Goal: Task Accomplishment & Management: Manage account settings

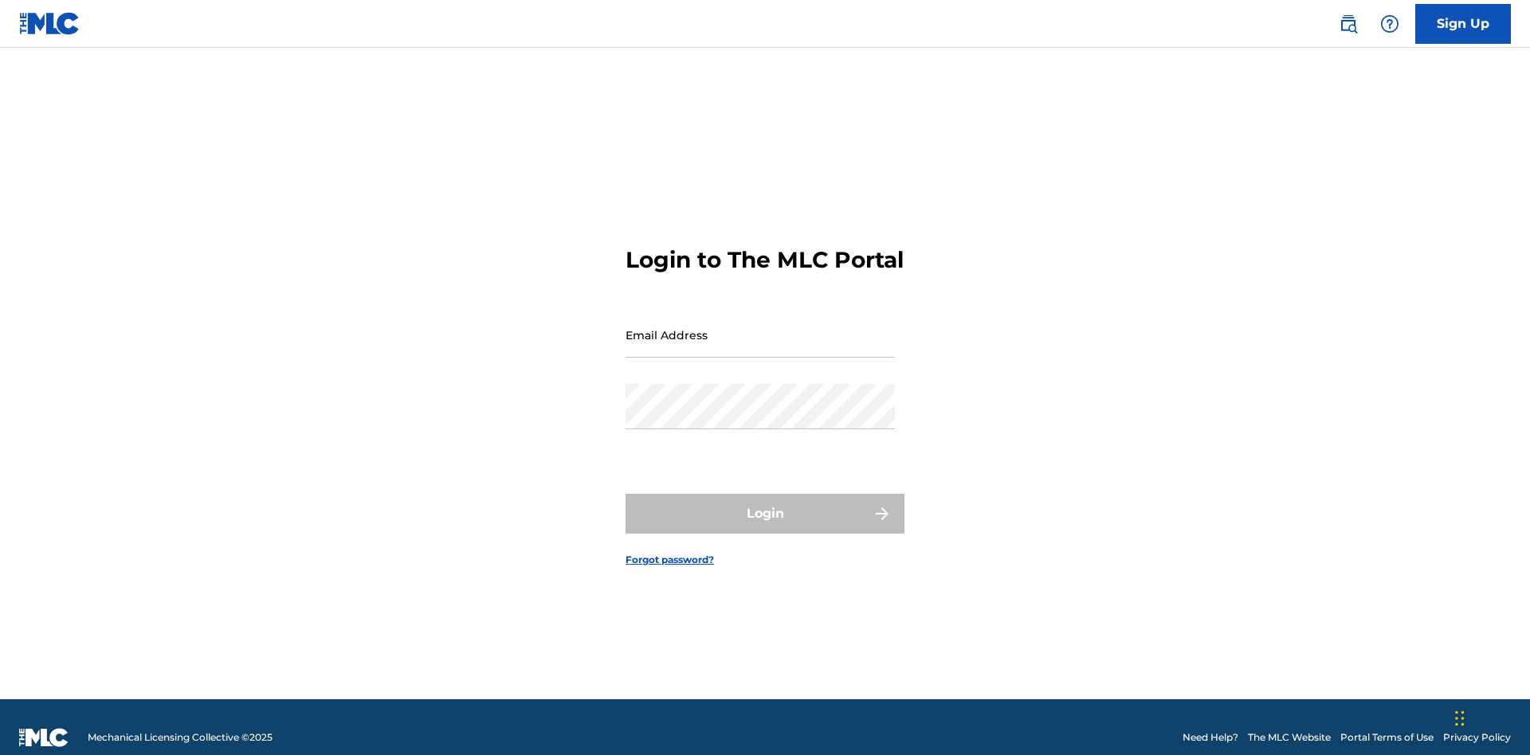
scroll to position [21, 0]
click at [760, 327] on input "Email Address" at bounding box center [759, 334] width 269 height 45
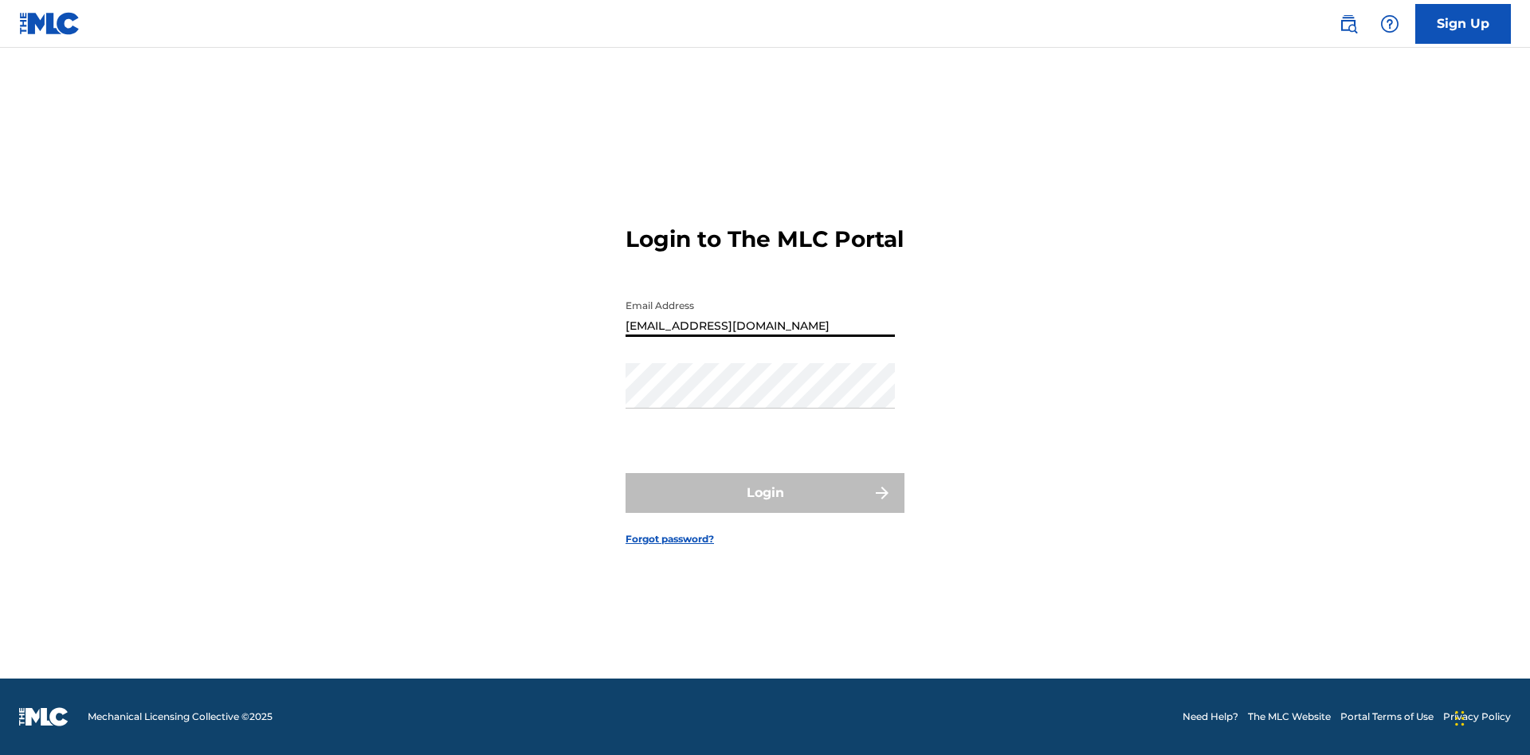
type input "Duke.McTesterson@gmail.com"
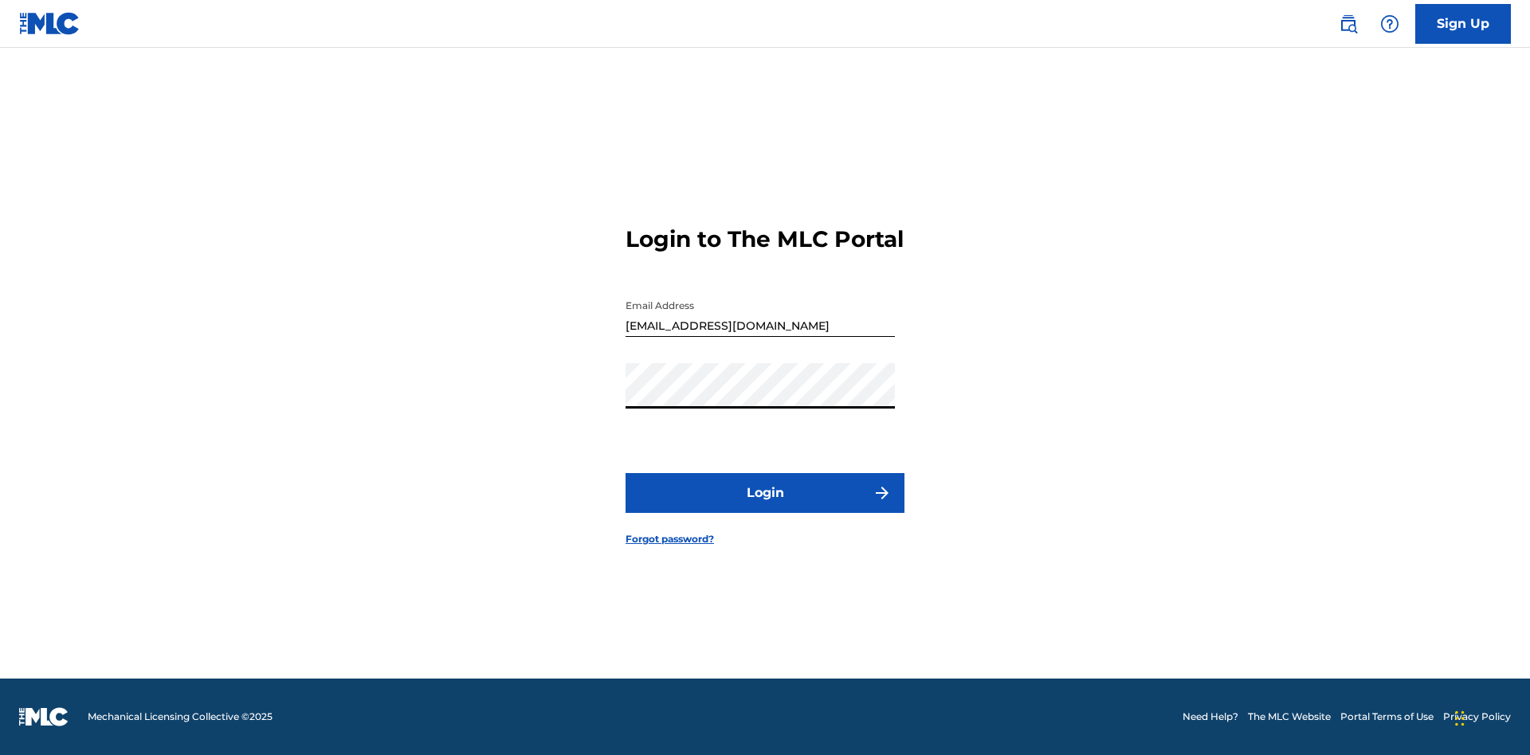
click at [765, 507] on button "Login" at bounding box center [764, 493] width 279 height 40
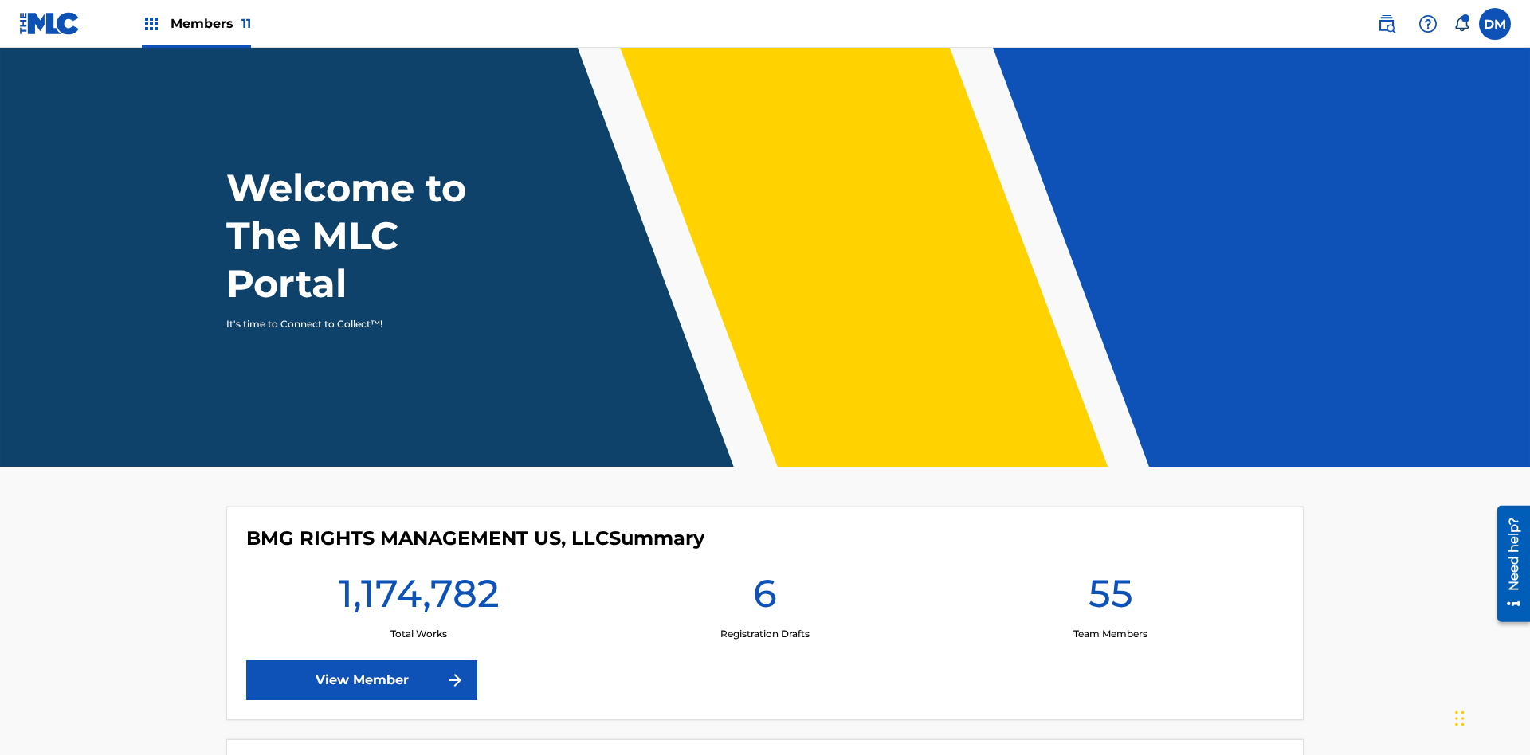
scroll to position [69, 0]
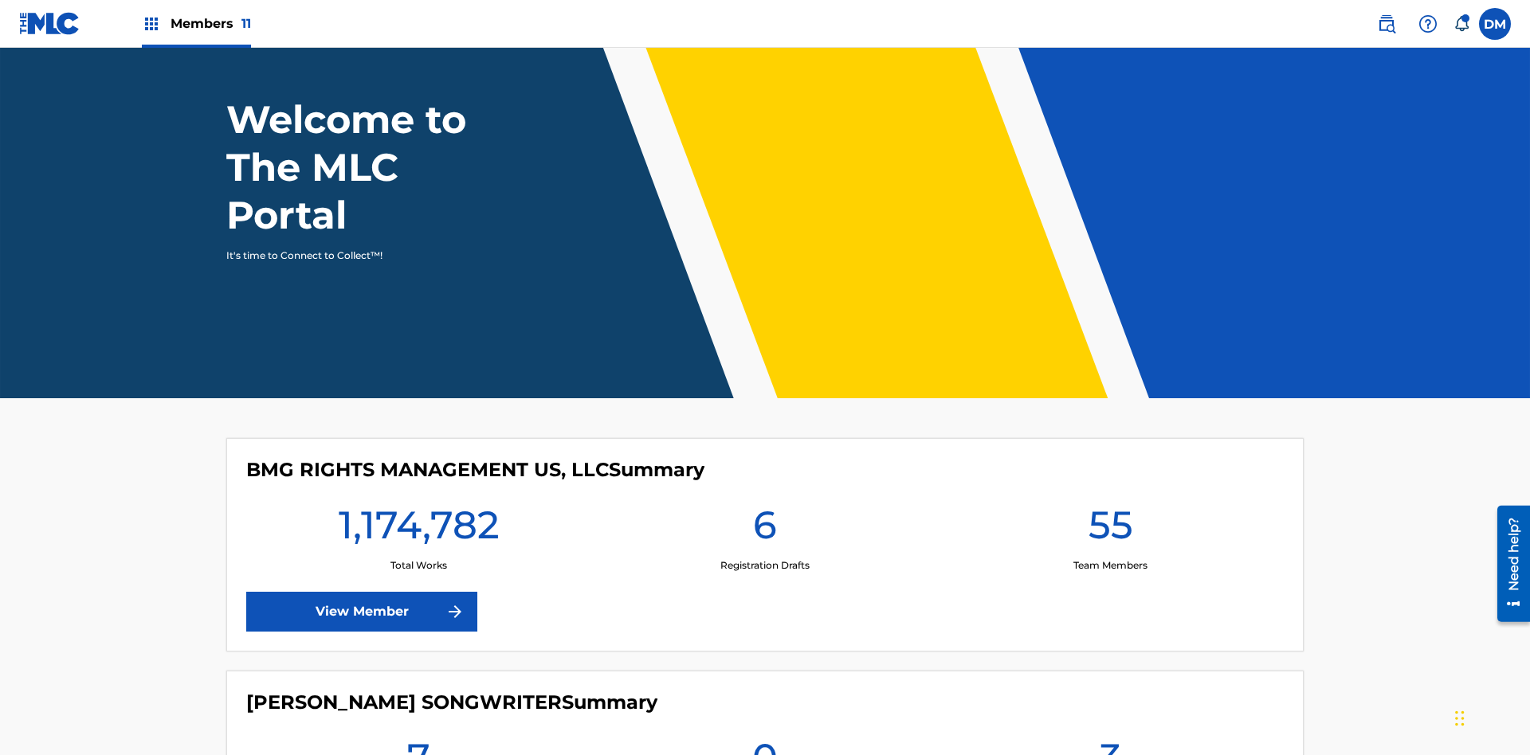
click at [196, 23] on span "Members 11" at bounding box center [210, 23] width 80 height 18
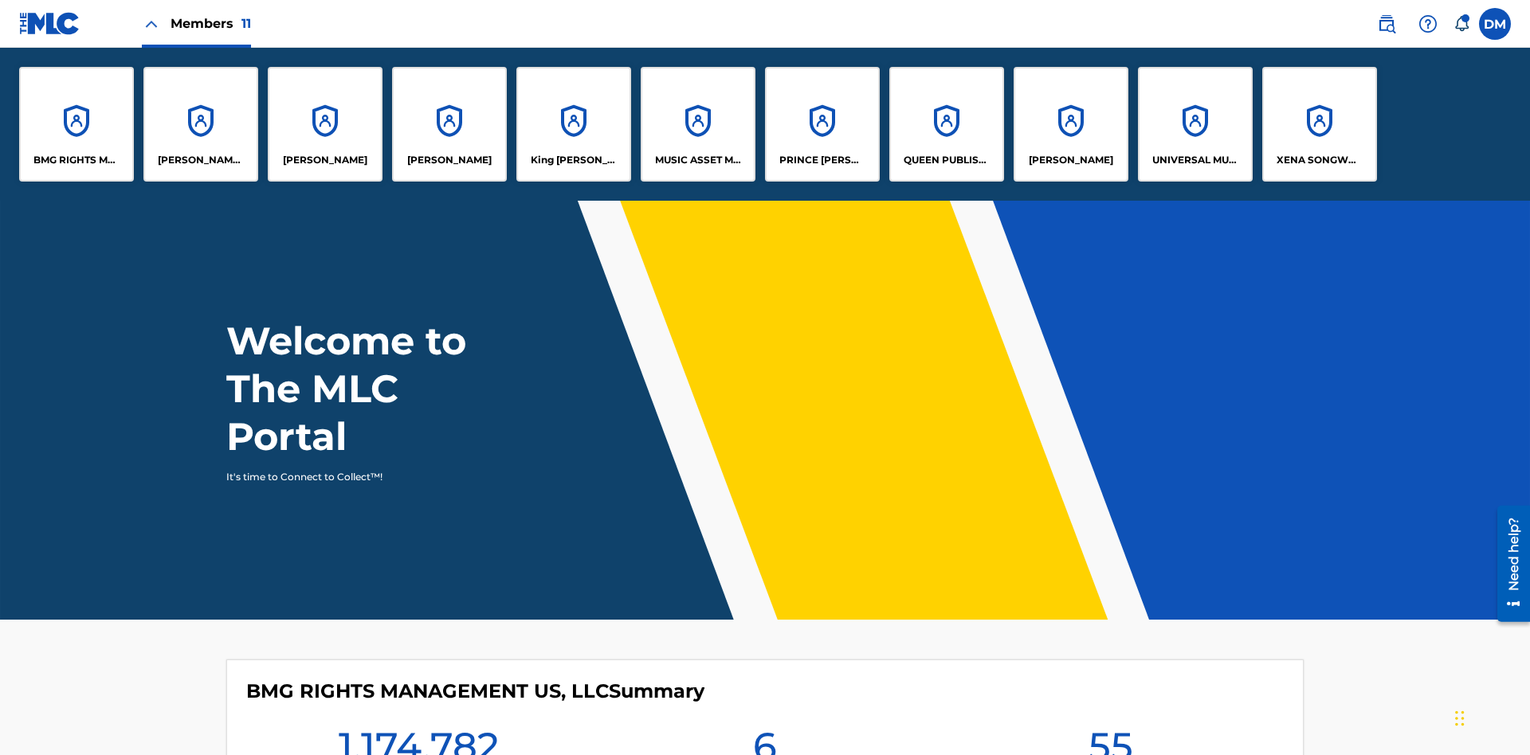
click at [946, 160] on p "QUEEN PUBLISHA" at bounding box center [946, 160] width 87 height 14
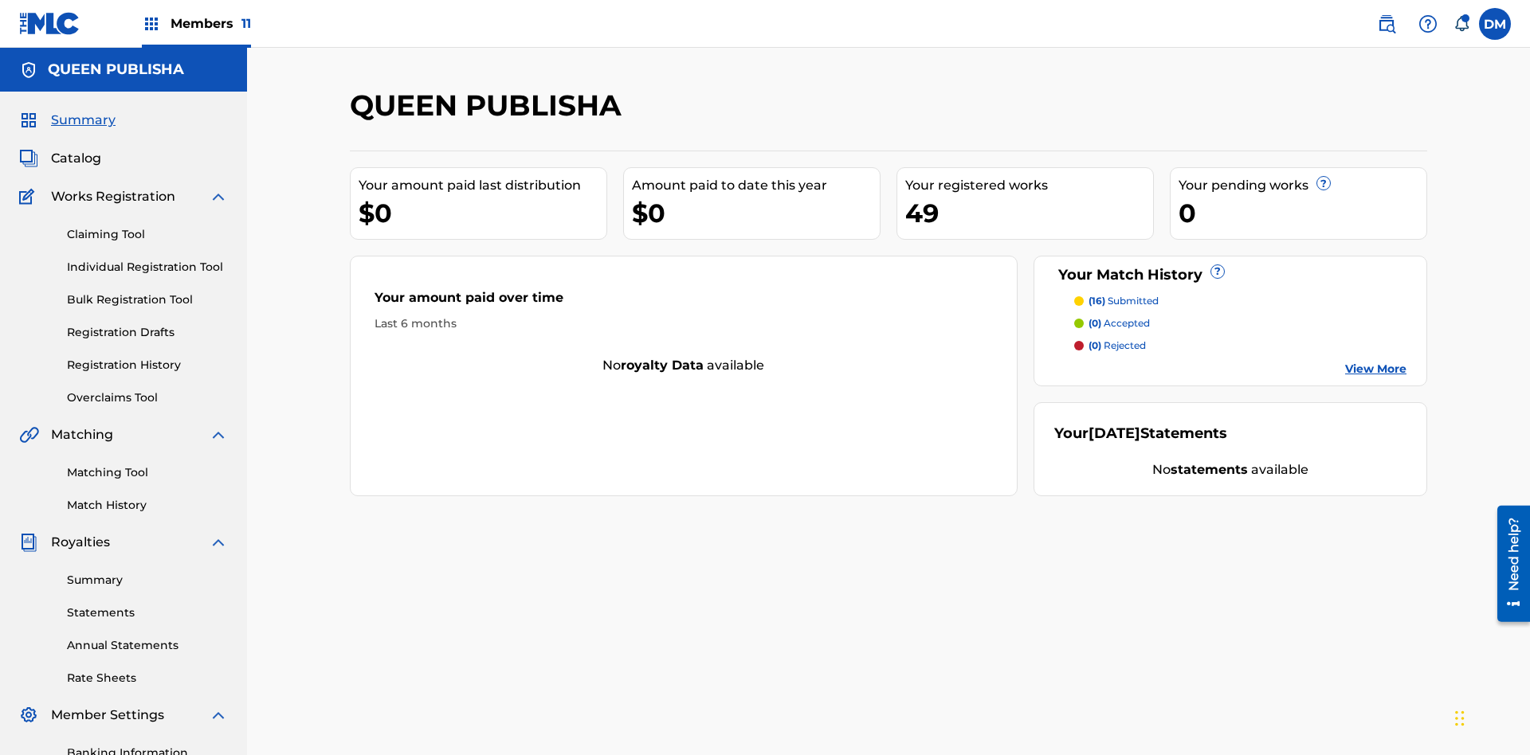
scroll to position [233, 0]
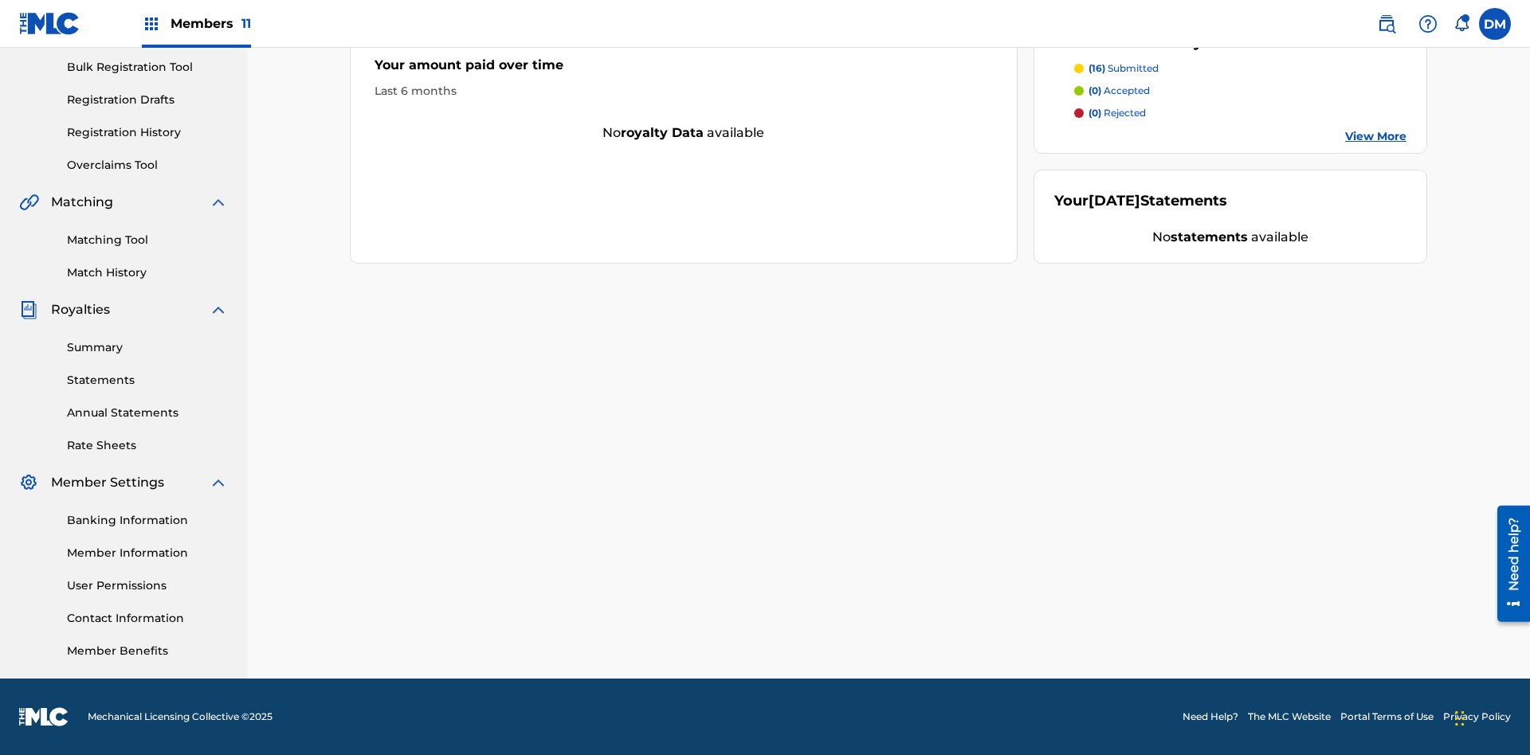
click at [147, 618] on link "Contact Information" at bounding box center [147, 618] width 161 height 17
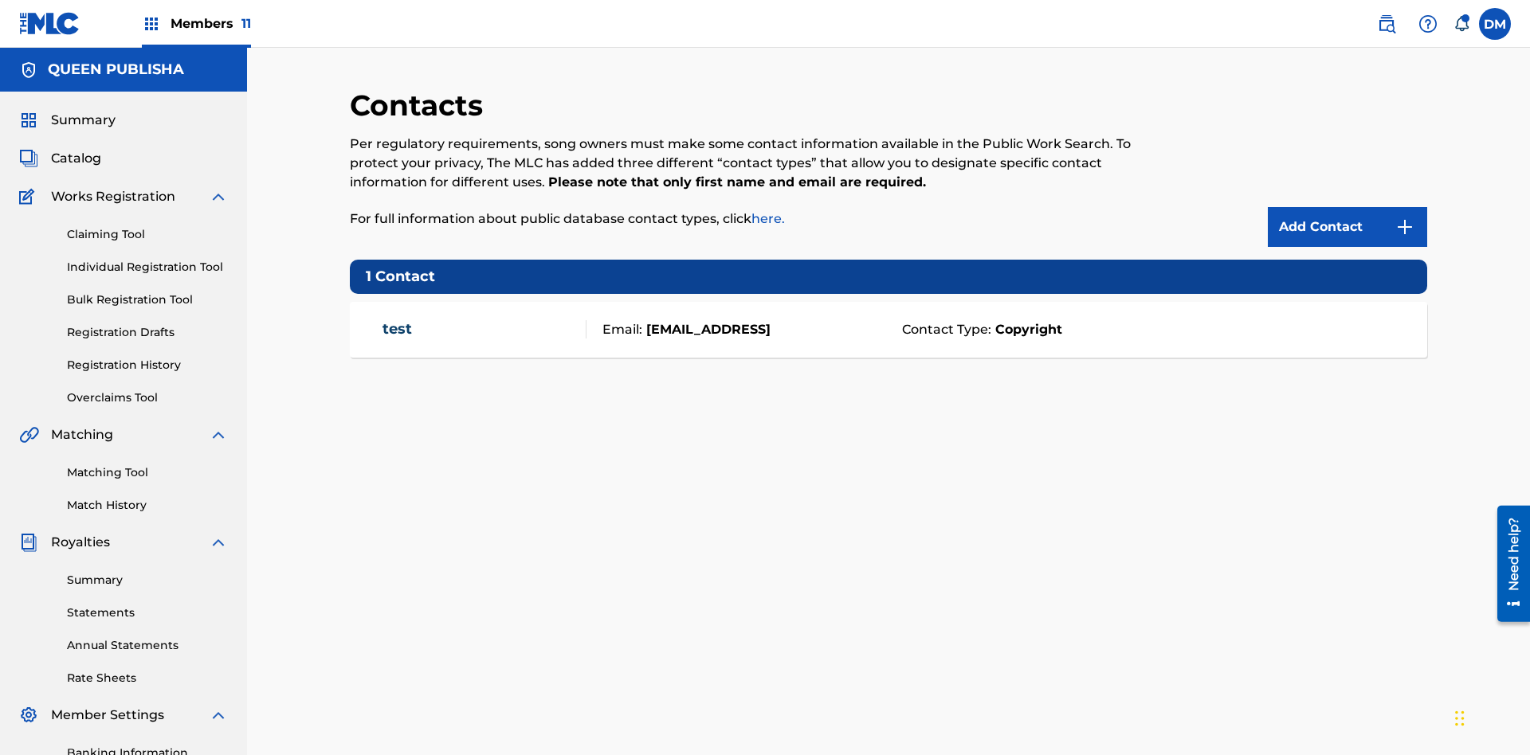
click at [196, 23] on span "Members 11" at bounding box center [210, 23] width 80 height 18
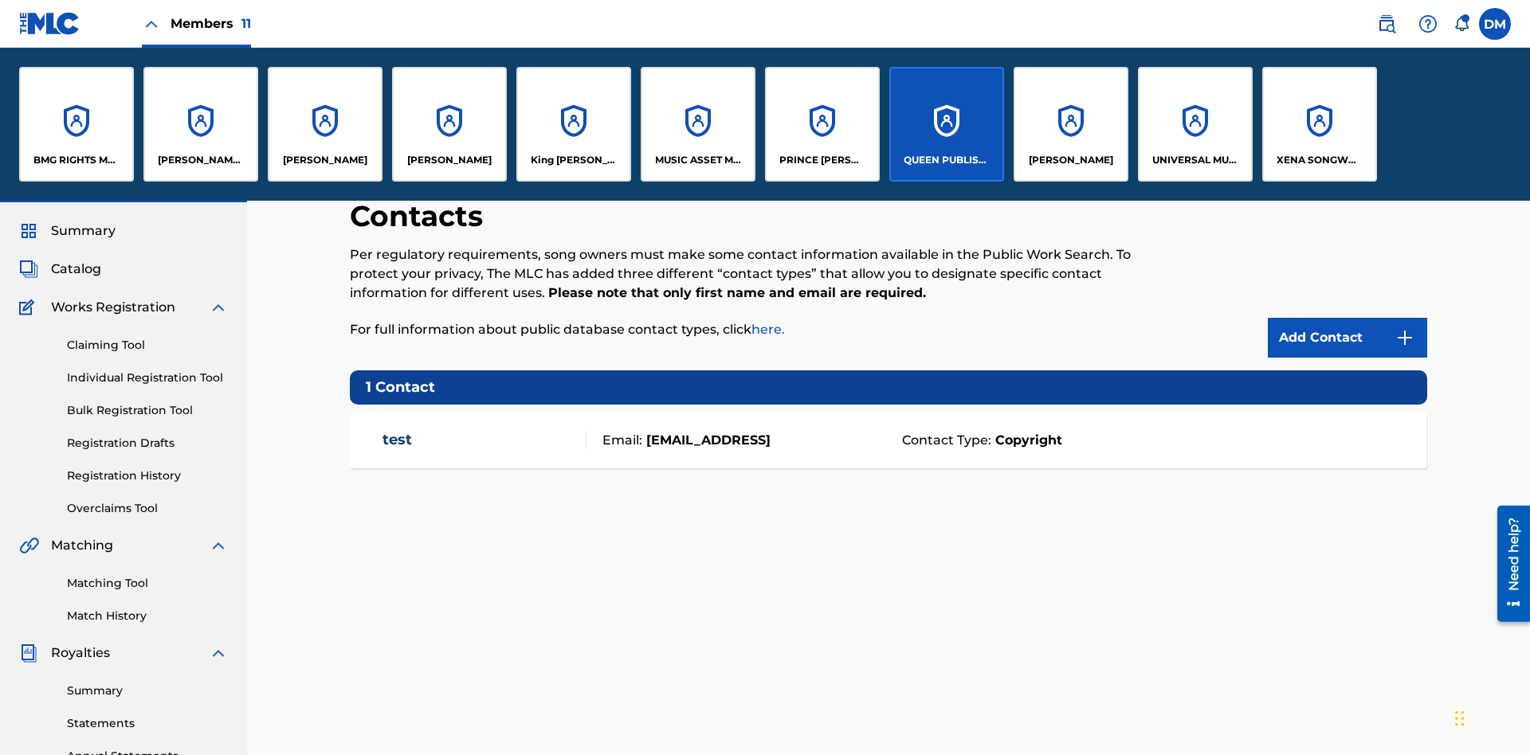
click at [324, 160] on p "ELVIS COSTELLO" at bounding box center [325, 160] width 84 height 14
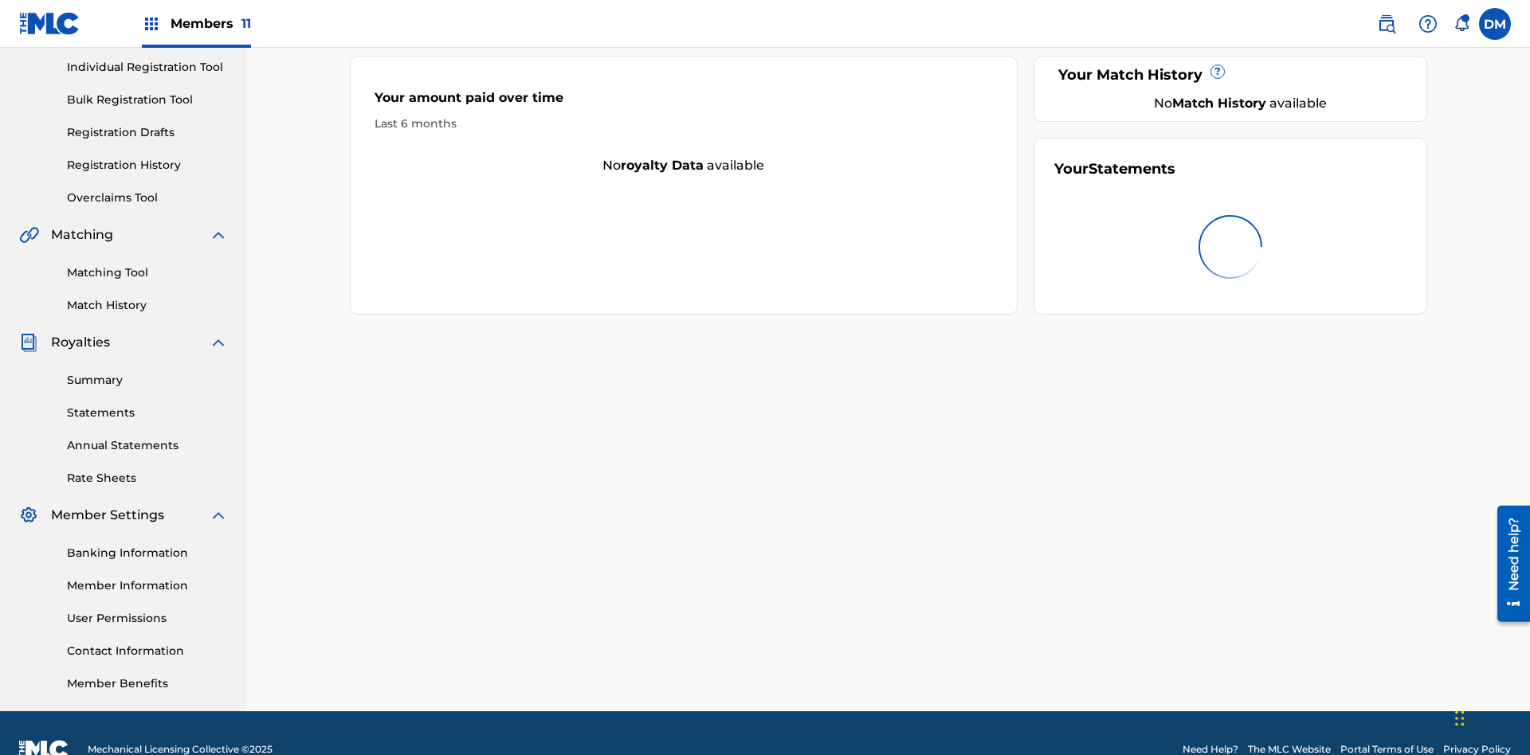
click at [147, 643] on link "Contact Information" at bounding box center [147, 651] width 161 height 17
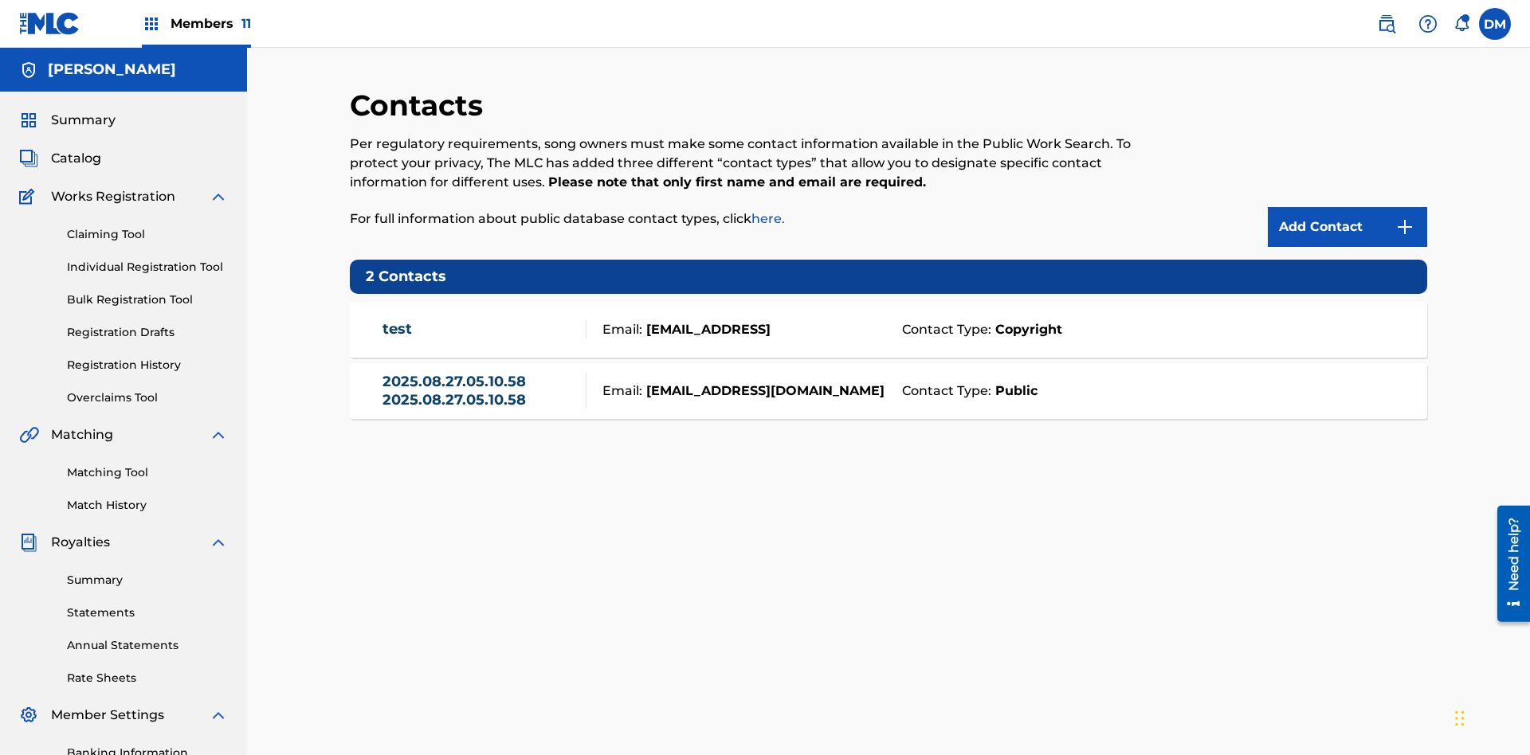
scroll to position [233, 0]
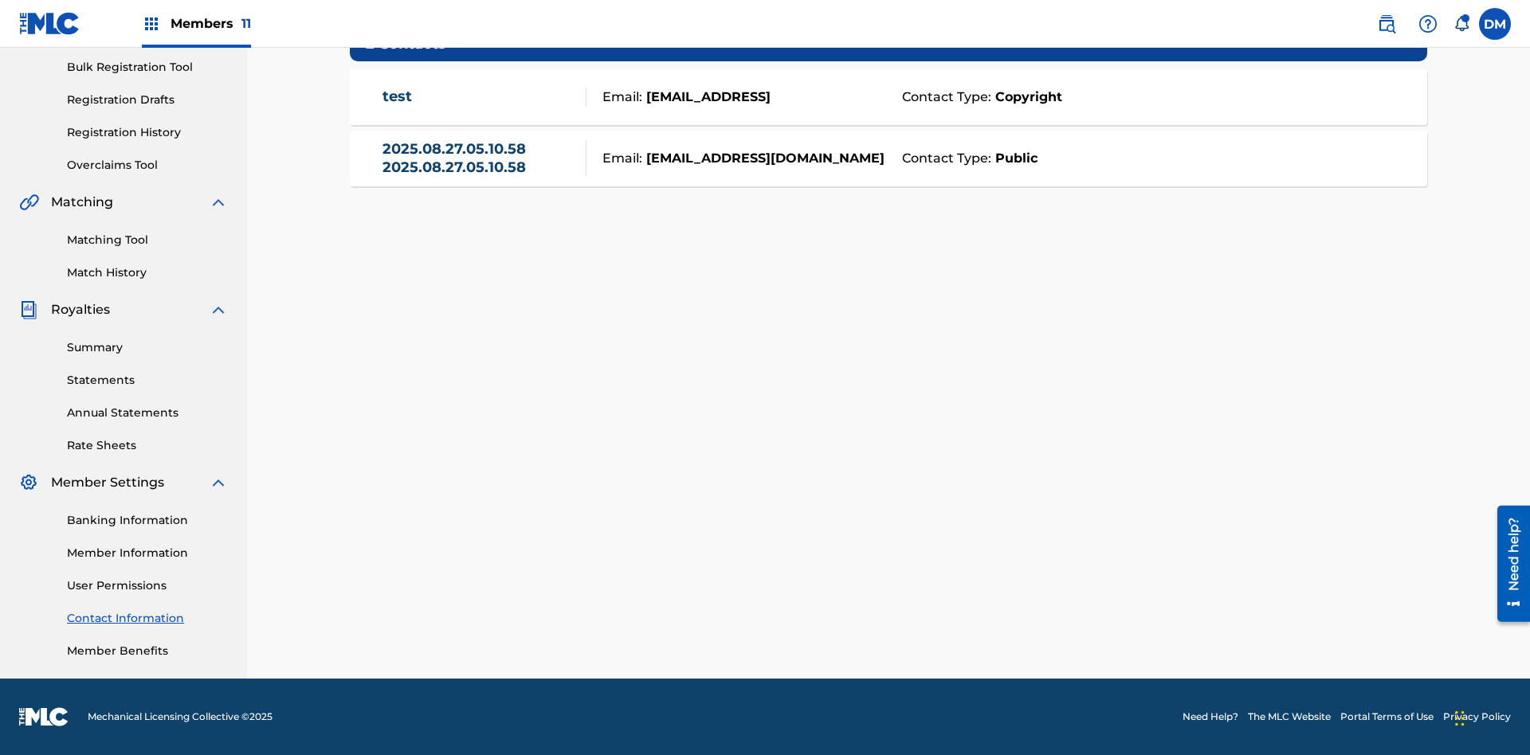
click at [1013, 158] on strong "Public" at bounding box center [1014, 158] width 46 height 19
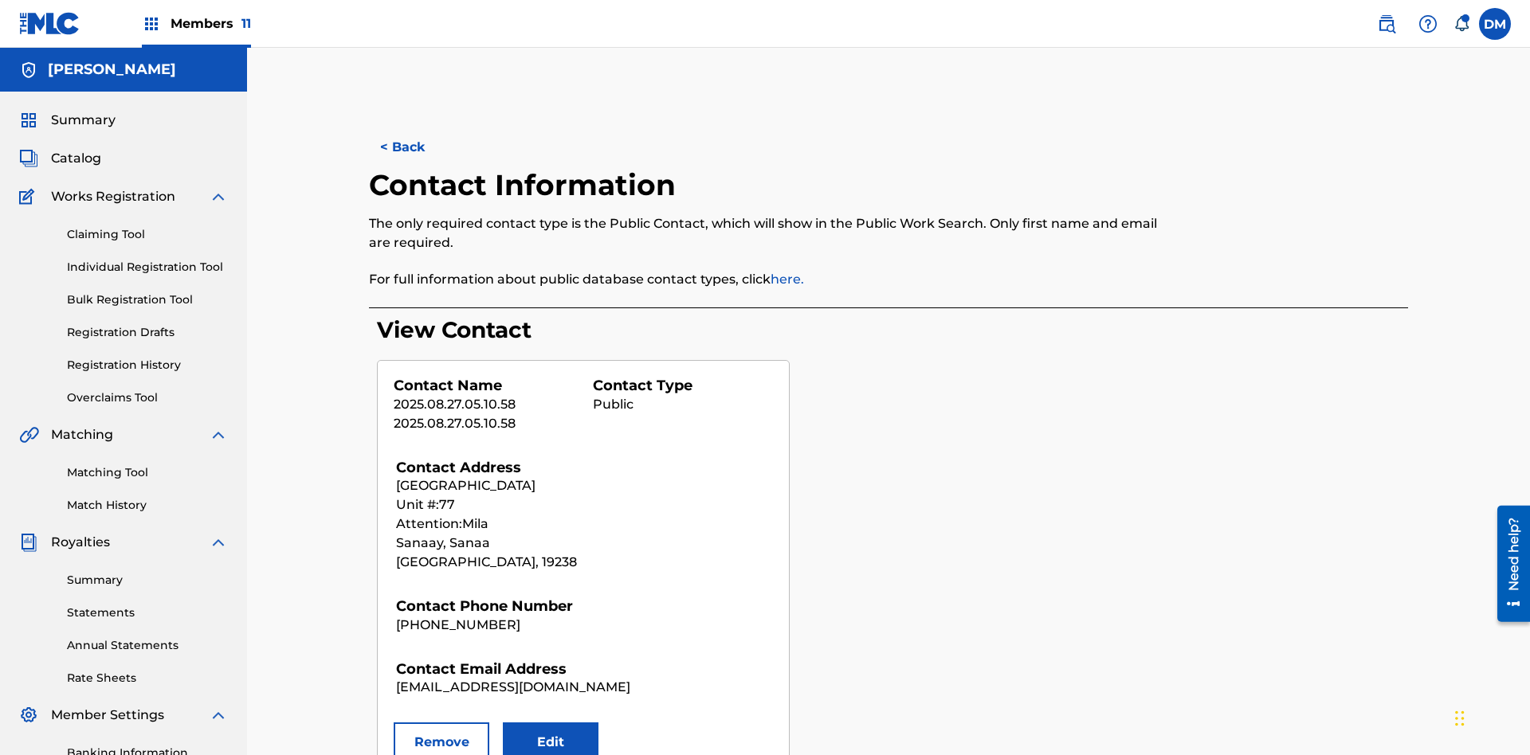
click at [441, 723] on button "Remove" at bounding box center [442, 743] width 96 height 40
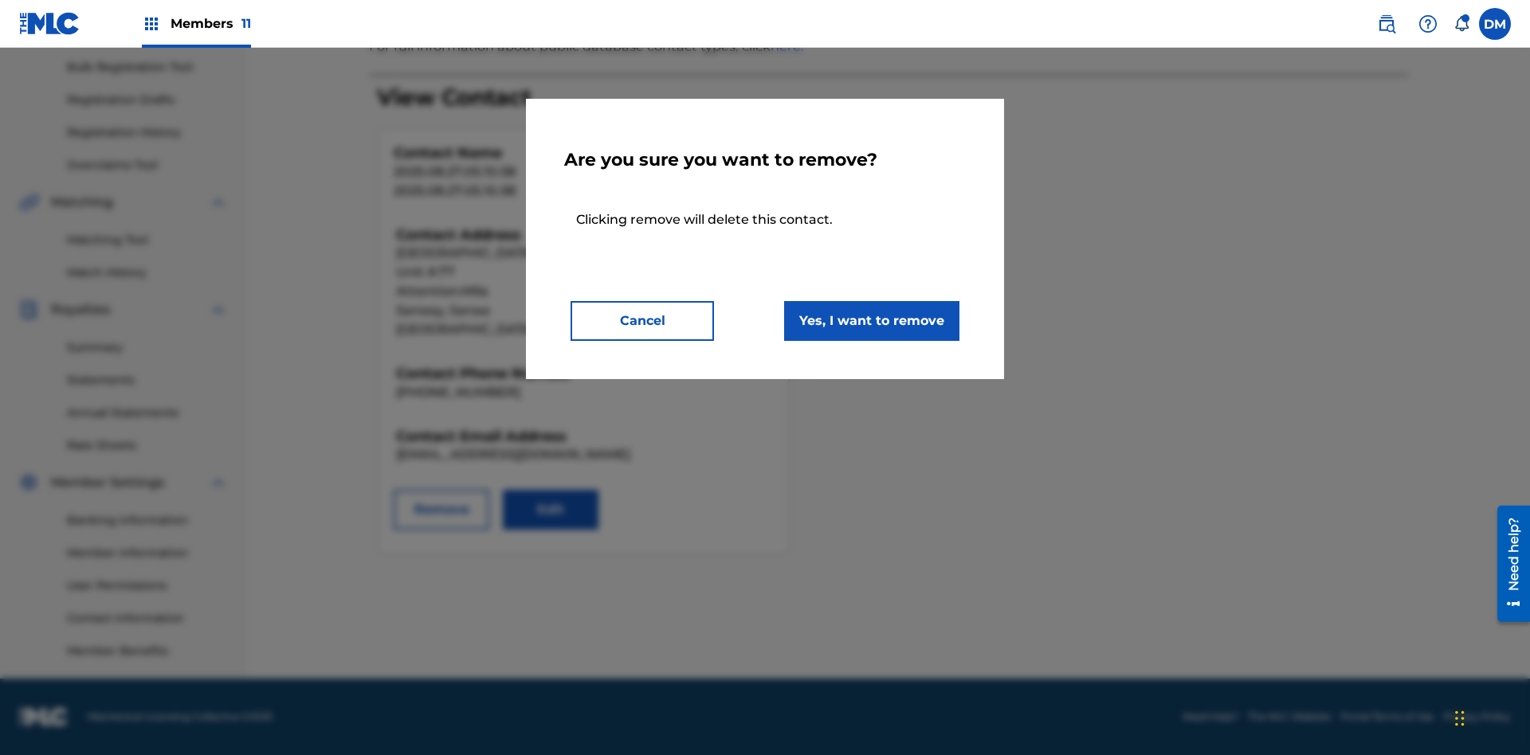
click at [872, 320] on button "Yes, I want to remove" at bounding box center [871, 321] width 175 height 40
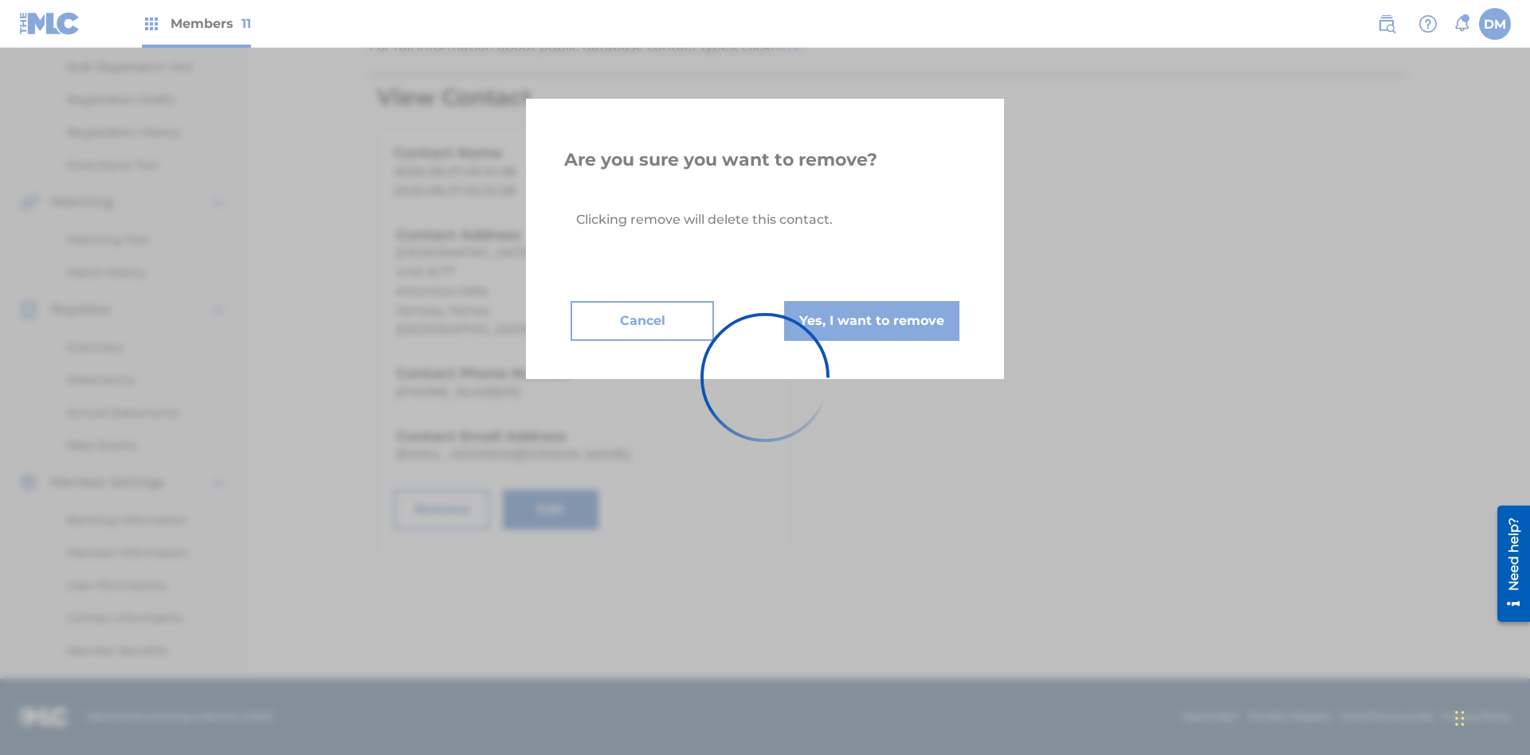
scroll to position [137, 0]
